Goal: Information Seeking & Learning: Learn about a topic

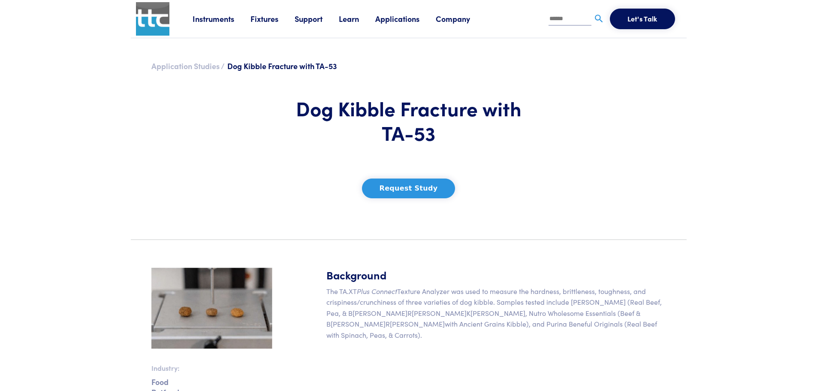
click at [189, 66] on link "Application Studies /" at bounding box center [187, 65] width 73 height 11
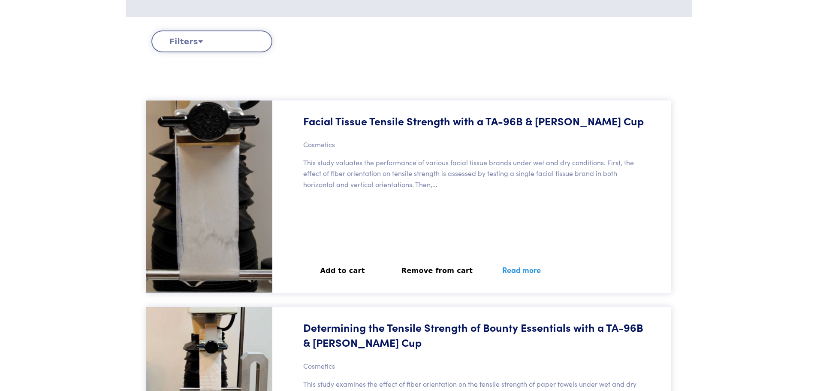
scroll to position [343, 0]
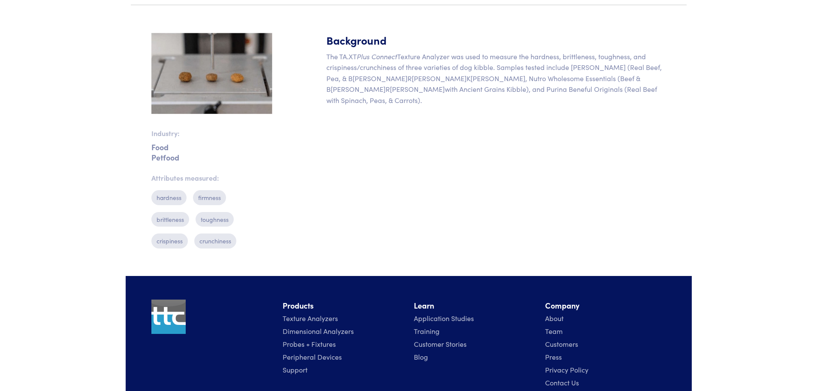
scroll to position [172, 0]
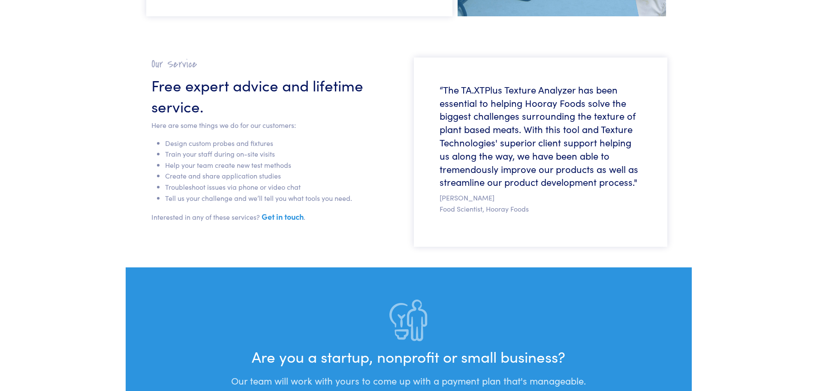
scroll to position [2274, 0]
